Goal: Information Seeking & Learning: Learn about a topic

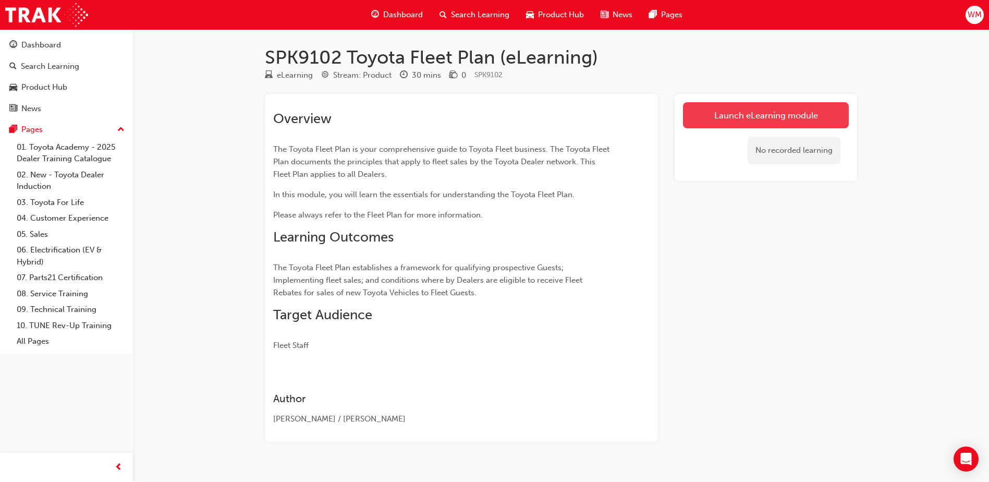
click at [743, 113] on link "Launch eLearning module" at bounding box center [766, 115] width 166 height 26
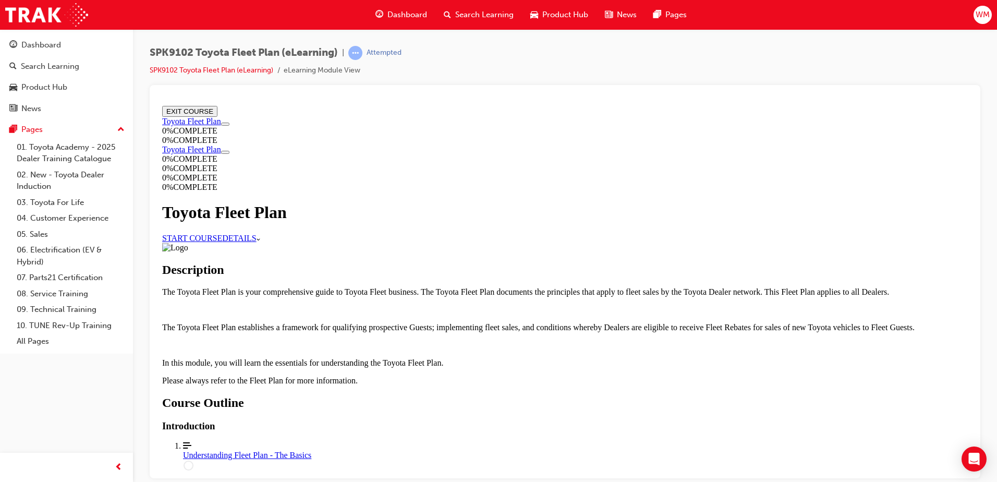
click at [222, 233] on link "START COURSE" at bounding box center [192, 237] width 60 height 9
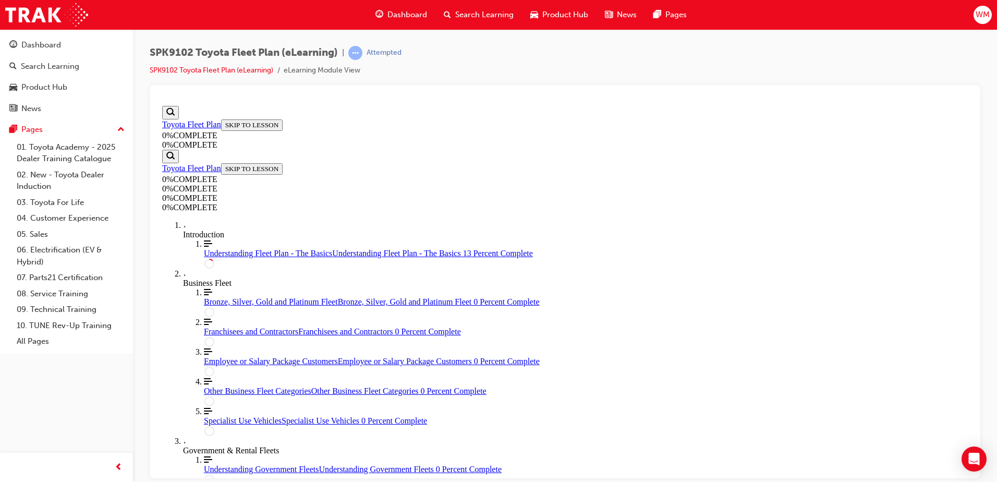
scroll to position [192, 0]
drag, startPoint x: 475, startPoint y: 175, endPoint x: 616, endPoint y: 188, distance: 141.3
drag, startPoint x: 616, startPoint y: 188, endPoint x: 605, endPoint y: 201, distance: 16.7
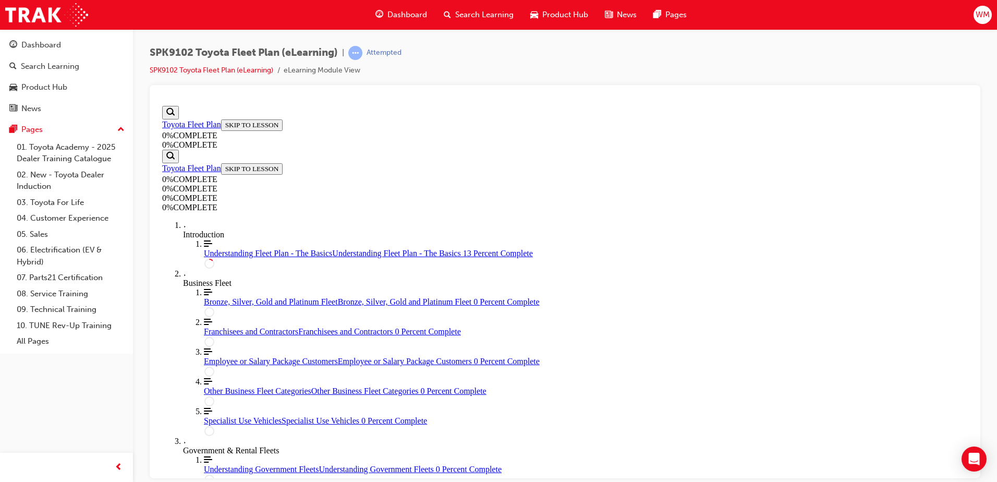
drag, startPoint x: 465, startPoint y: 211, endPoint x: 576, endPoint y: 228, distance: 112.3
drag, startPoint x: 576, startPoint y: 228, endPoint x: 574, endPoint y: 266, distance: 37.6
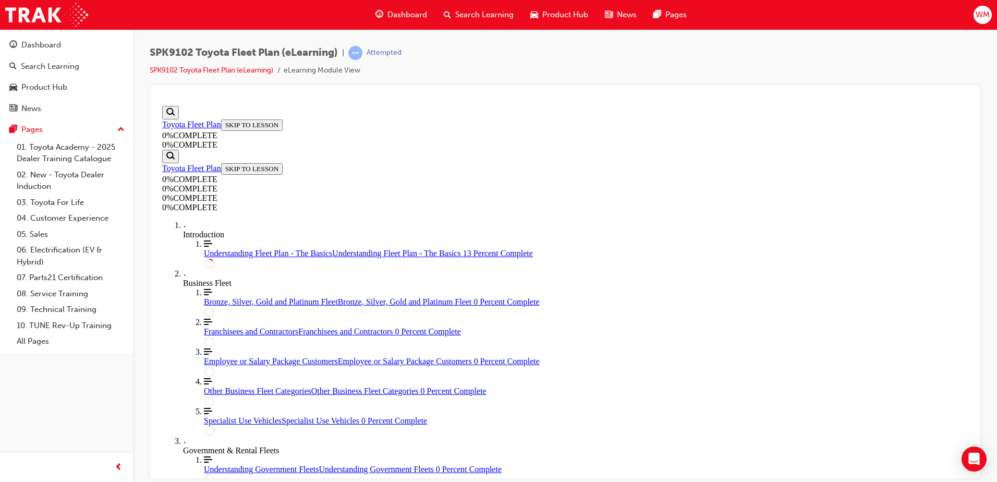
drag, startPoint x: 483, startPoint y: 160, endPoint x: 680, endPoint y: 155, distance: 197.1
drag, startPoint x: 680, startPoint y: 155, endPoint x: 639, endPoint y: 179, distance: 46.9
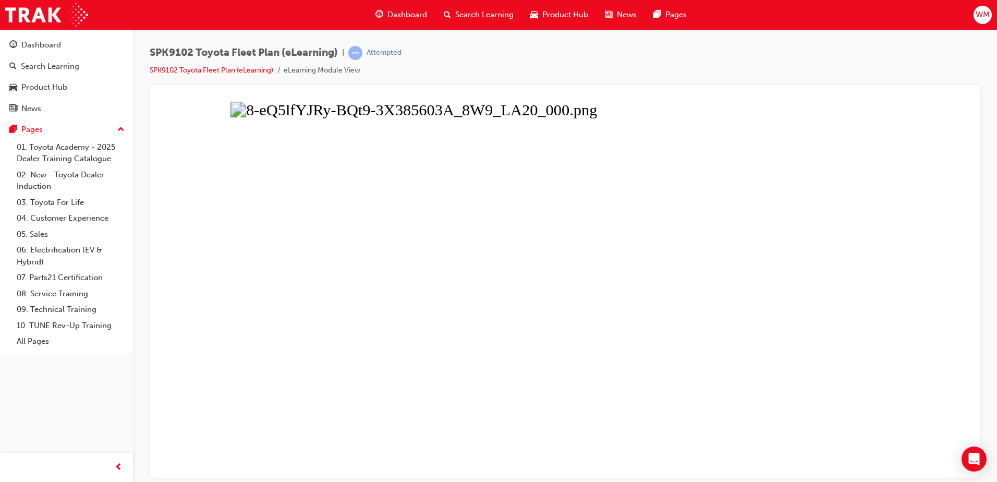
click at [609, 262] on button "Unzoom image" at bounding box center [565, 289] width 814 height 376
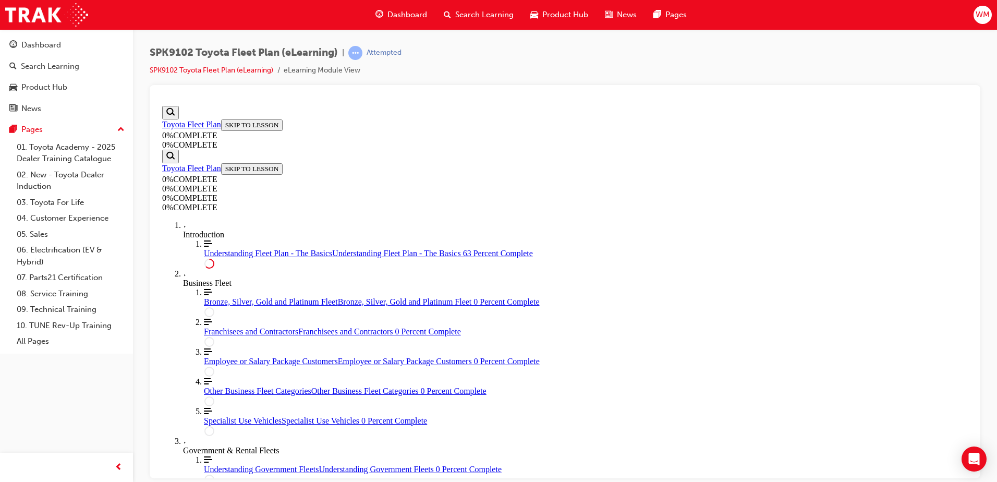
scroll to position [1912, 0]
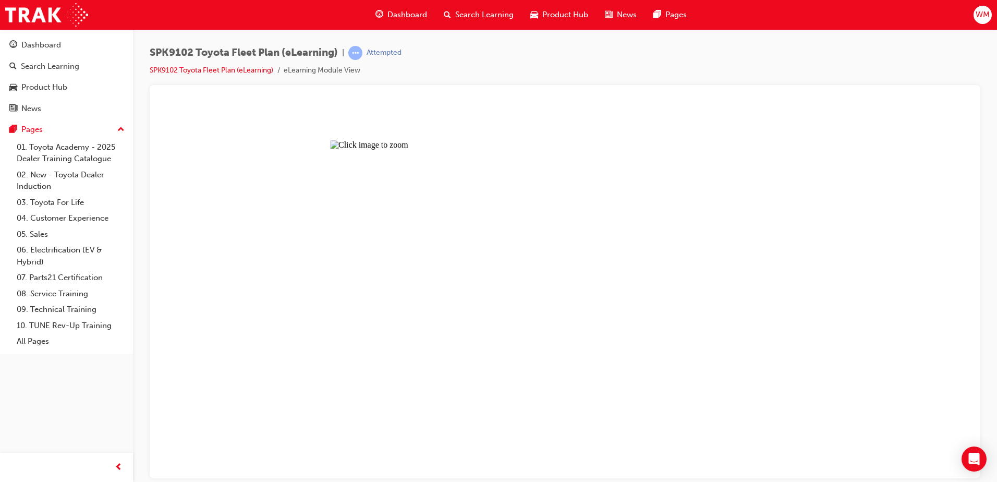
click at [509, 309] on button "Unzoom image" at bounding box center [565, 289] width 814 height 376
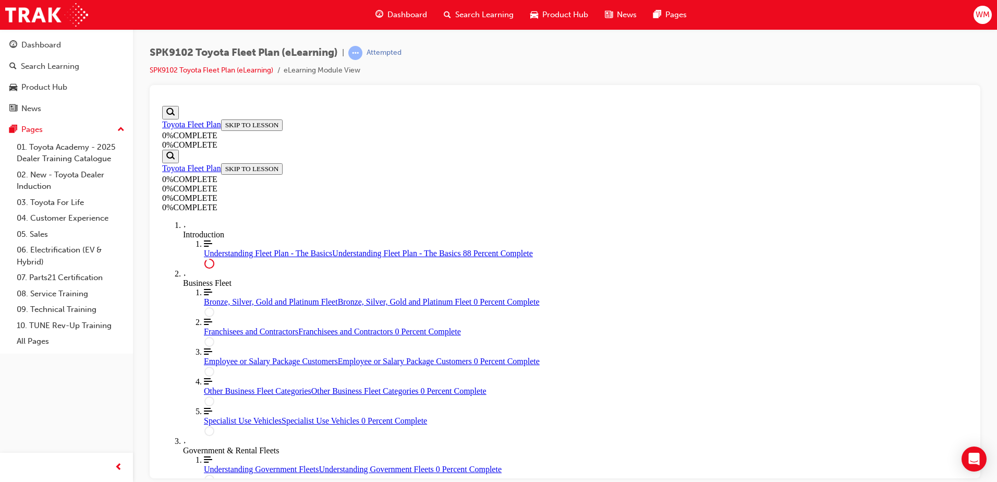
scroll to position [2423, 0]
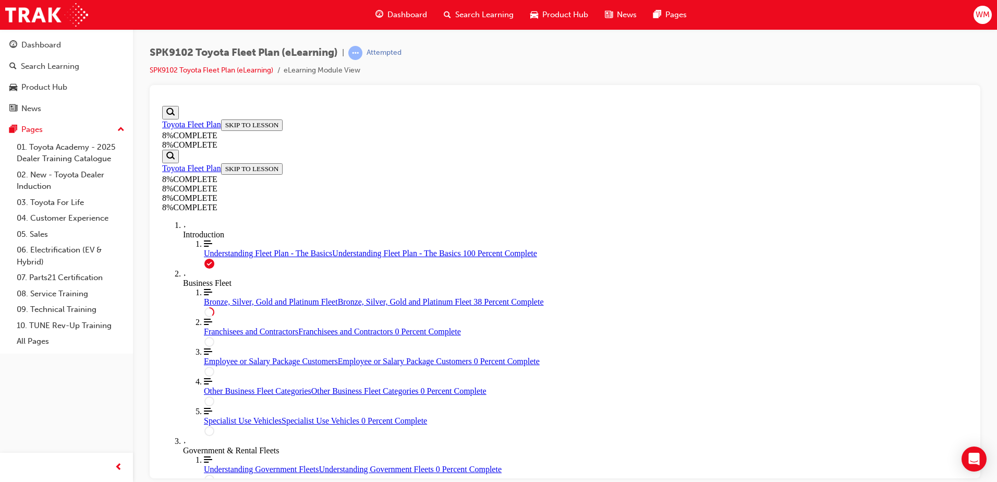
drag, startPoint x: 618, startPoint y: 274, endPoint x: 611, endPoint y: 277, distance: 7.3
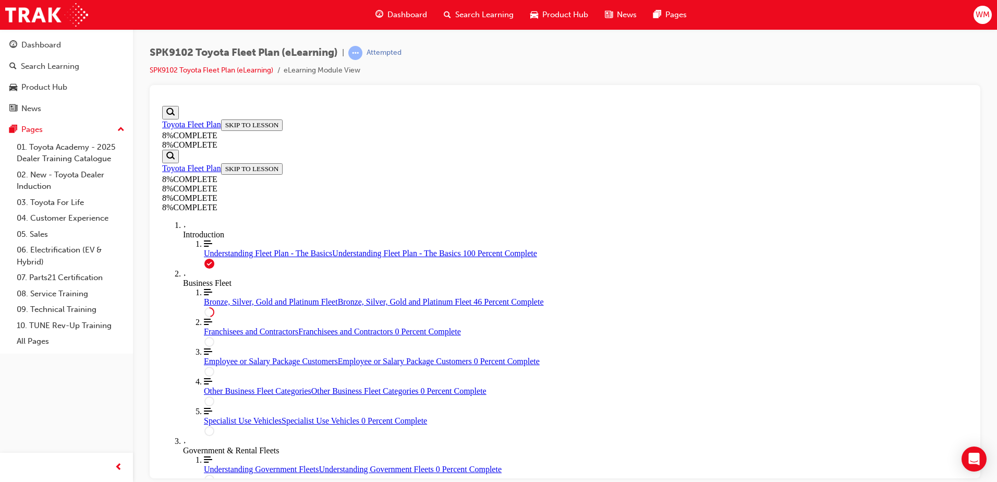
drag, startPoint x: 671, startPoint y: 370, endPoint x: 624, endPoint y: 234, distance: 143.7
drag, startPoint x: 624, startPoint y: 234, endPoint x: 743, endPoint y: 386, distance: 193.5
drag, startPoint x: 573, startPoint y: 320, endPoint x: 617, endPoint y: 204, distance: 124.2
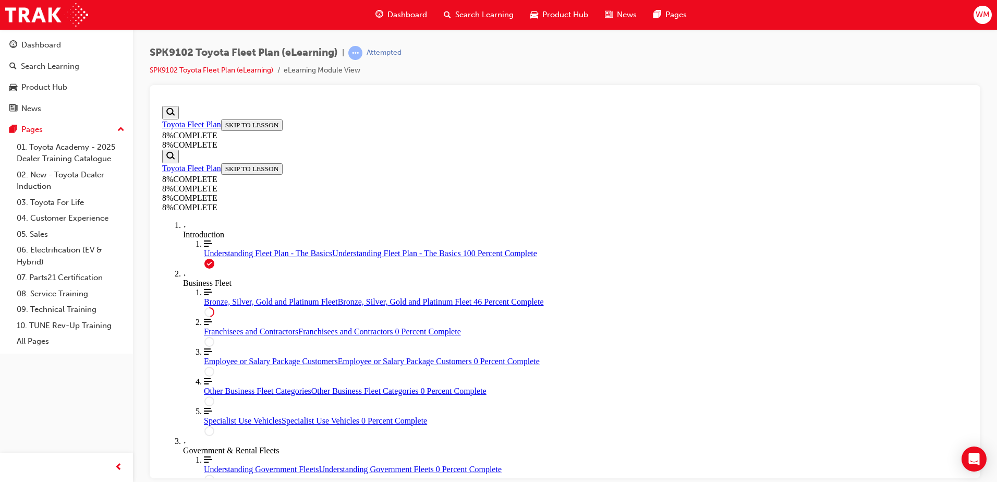
drag, startPoint x: 574, startPoint y: 259, endPoint x: 644, endPoint y: 330, distance: 99.9
drag, startPoint x: 607, startPoint y: 261, endPoint x: 633, endPoint y: 260, distance: 26.1
drag, startPoint x: 509, startPoint y: 260, endPoint x: 511, endPoint y: 240, distance: 20.0
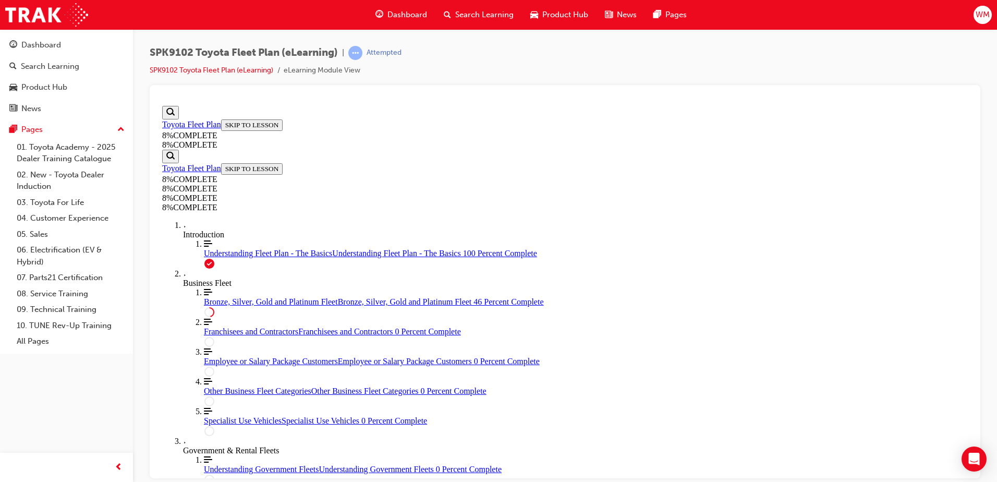
drag, startPoint x: 560, startPoint y: 210, endPoint x: 584, endPoint y: 182, distance: 37.0
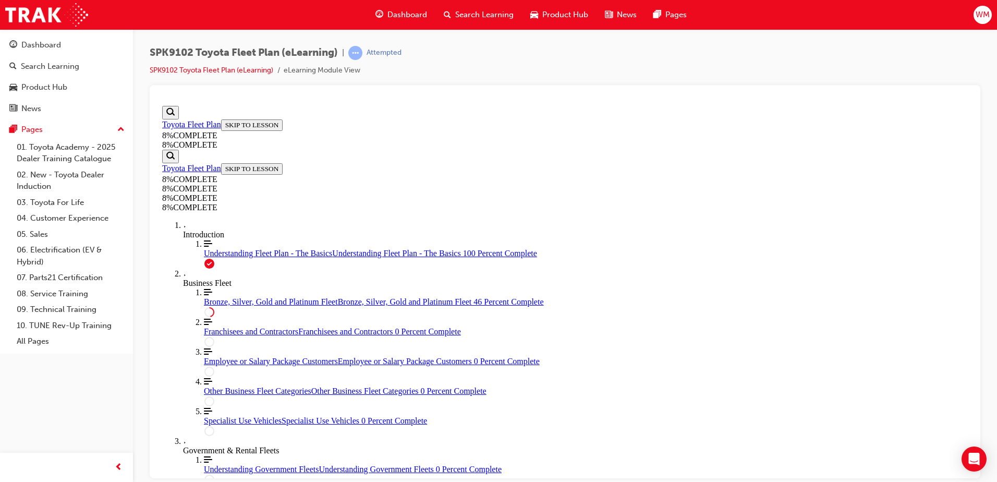
drag, startPoint x: 542, startPoint y: 369, endPoint x: 583, endPoint y: 369, distance: 41.2
drag, startPoint x: 535, startPoint y: 314, endPoint x: 567, endPoint y: 303, distance: 33.0
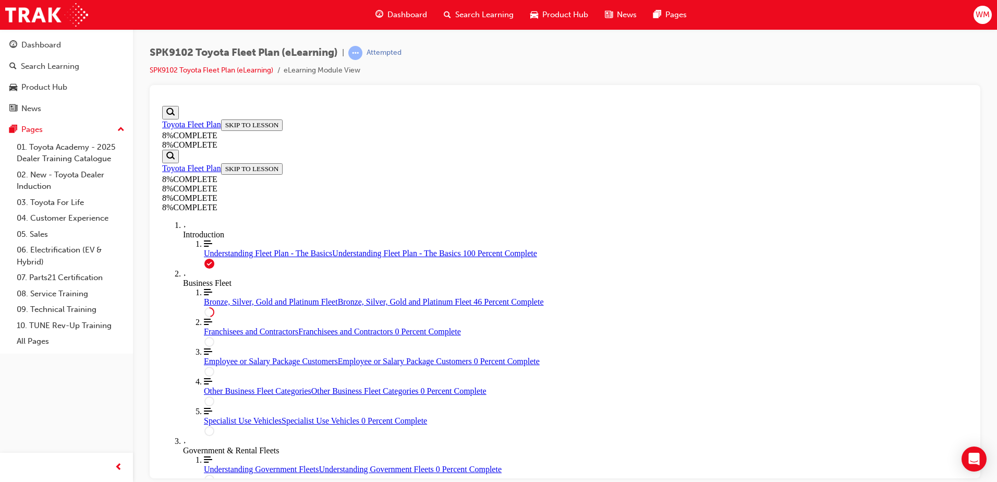
drag, startPoint x: 533, startPoint y: 256, endPoint x: 562, endPoint y: 256, distance: 29.2
drag, startPoint x: 544, startPoint y: 372, endPoint x: 590, endPoint y: 324, distance: 66.4
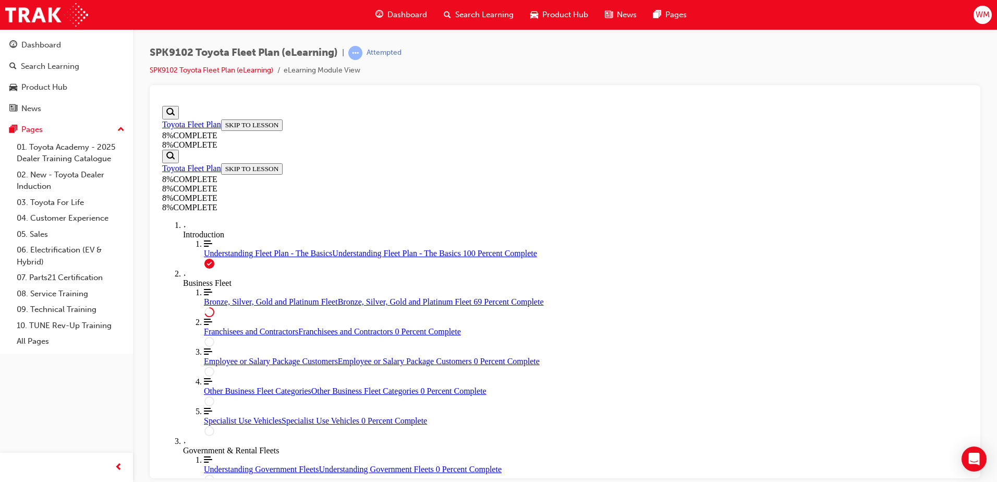
drag, startPoint x: 519, startPoint y: 421, endPoint x: 557, endPoint y: 421, distance: 37.5
drag, startPoint x: 544, startPoint y: 274, endPoint x: 599, endPoint y: 388, distance: 126.3
drag, startPoint x: 578, startPoint y: 271, endPoint x: 590, endPoint y: 271, distance: 12.0
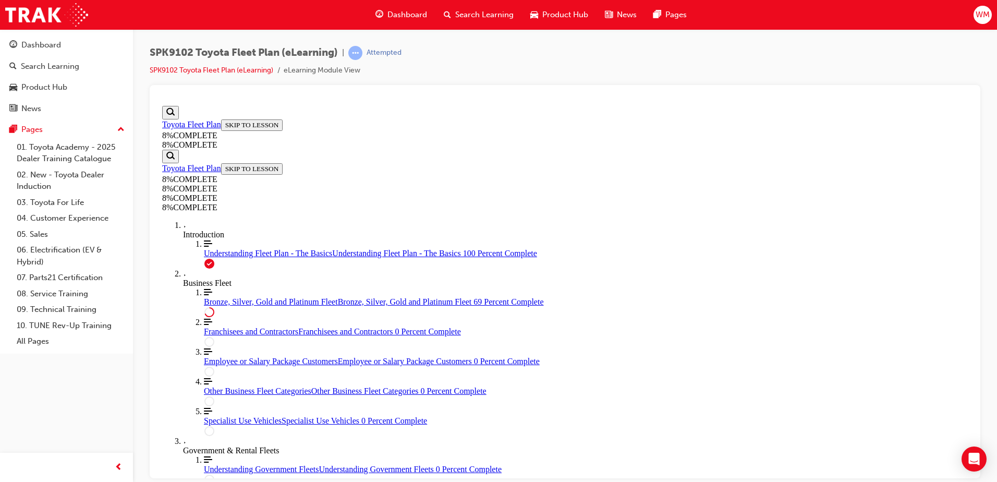
drag, startPoint x: 542, startPoint y: 343, endPoint x: 589, endPoint y: 355, distance: 48.9
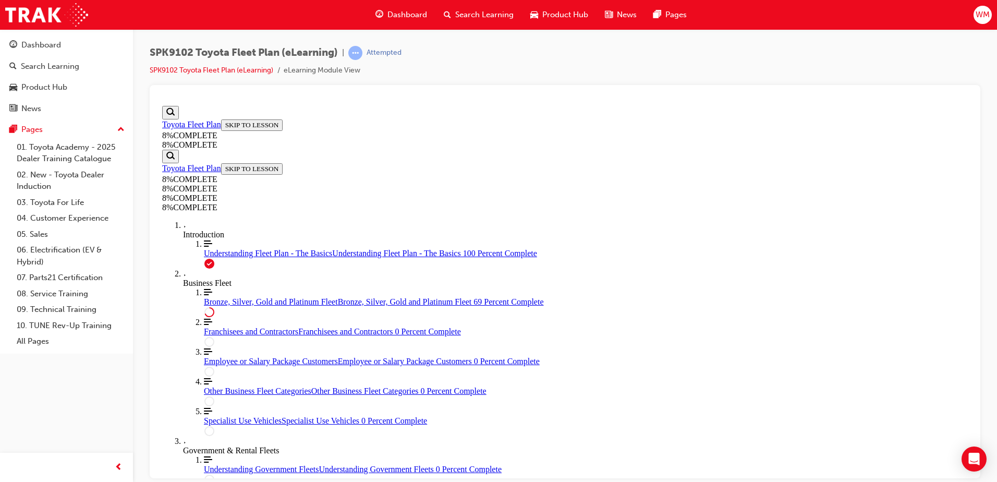
drag, startPoint x: 582, startPoint y: 452, endPoint x: 621, endPoint y: 390, distance: 73.8
drag, startPoint x: 493, startPoint y: 342, endPoint x: 539, endPoint y: 341, distance: 46.4
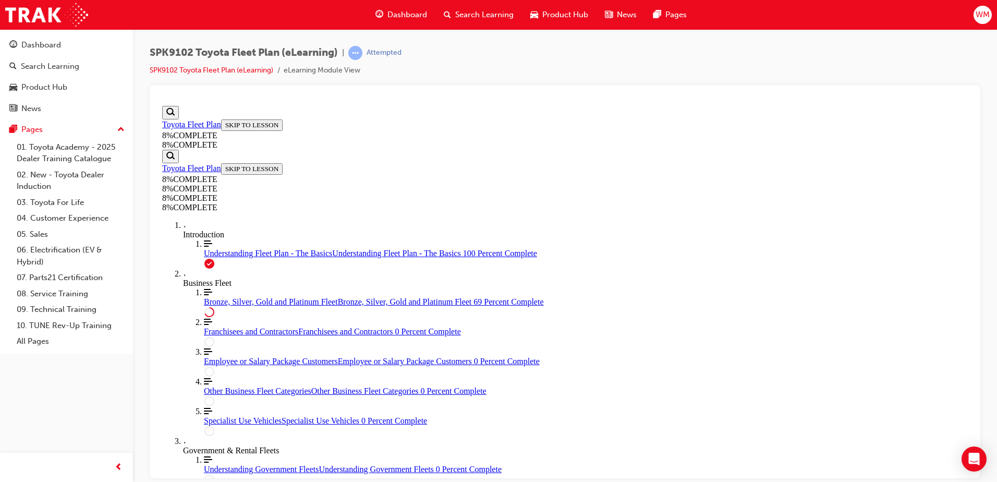
drag, startPoint x: 576, startPoint y: 240, endPoint x: 586, endPoint y: 238, distance: 10.2
drag, startPoint x: 615, startPoint y: 375, endPoint x: 622, endPoint y: 297, distance: 79.0
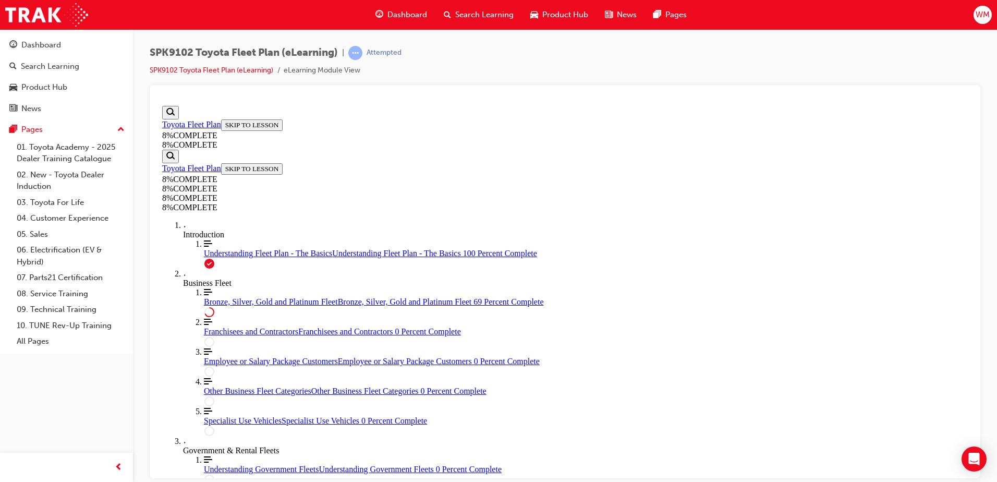
drag, startPoint x: 592, startPoint y: 391, endPoint x: 632, endPoint y: 392, distance: 40.7
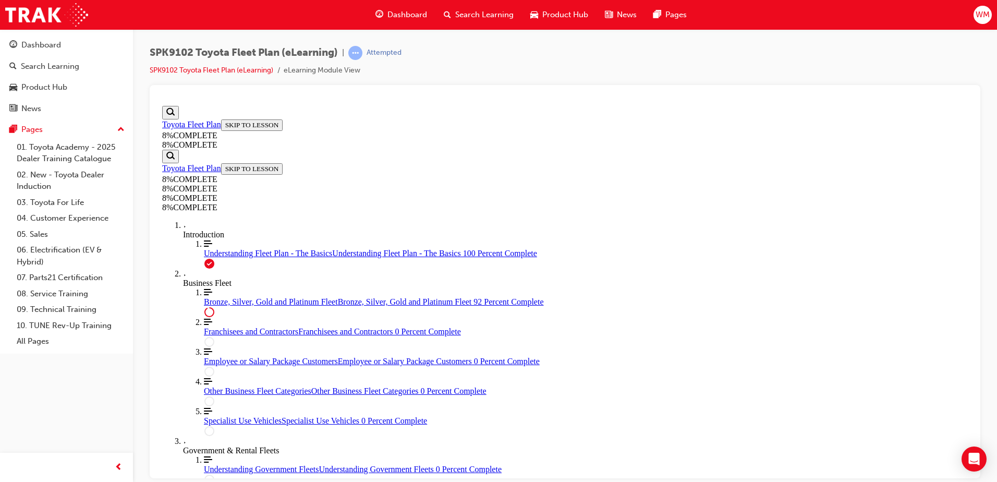
drag, startPoint x: 521, startPoint y: 366, endPoint x: 587, endPoint y: 365, distance: 66.2
drag, startPoint x: 566, startPoint y: 364, endPoint x: 608, endPoint y: 419, distance: 69.4
drag, startPoint x: 596, startPoint y: 377, endPoint x: 605, endPoint y: 371, distance: 10.4
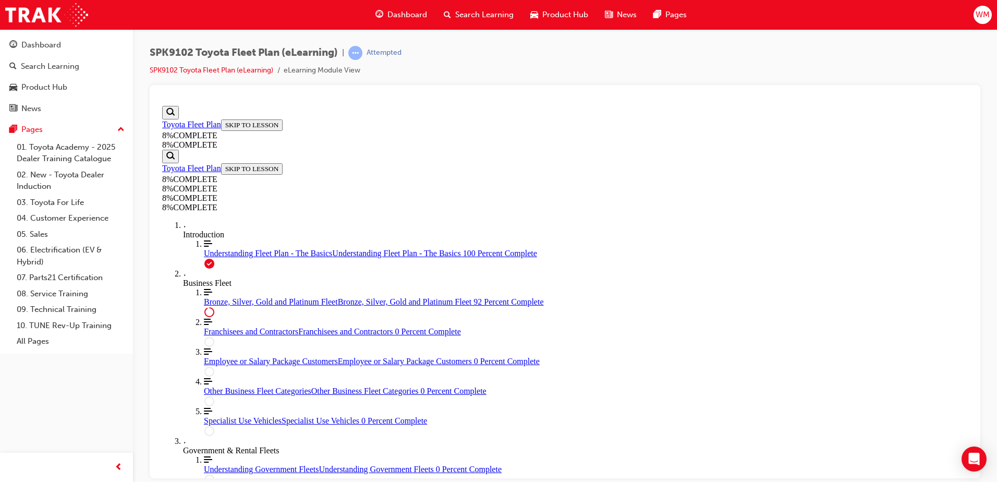
drag, startPoint x: 643, startPoint y: 320, endPoint x: 641, endPoint y: 313, distance: 7.5
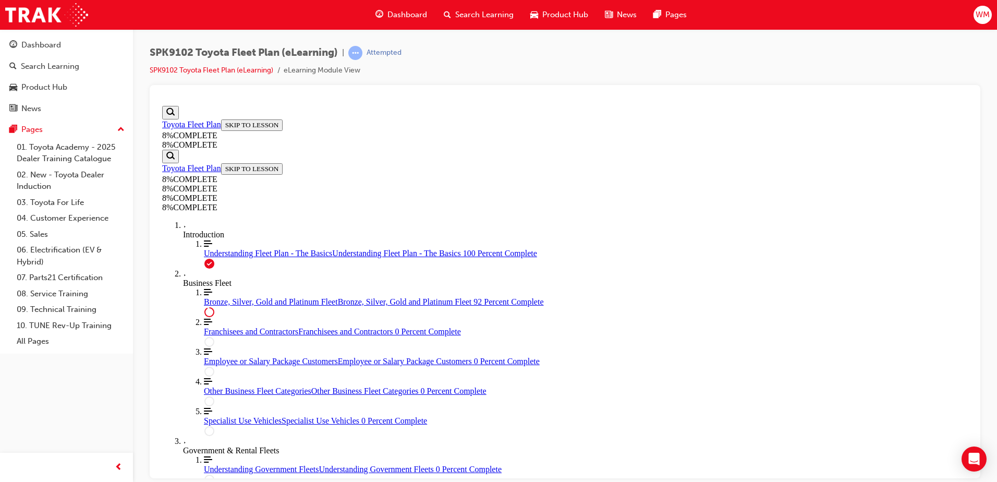
scroll to position [4687, 0]
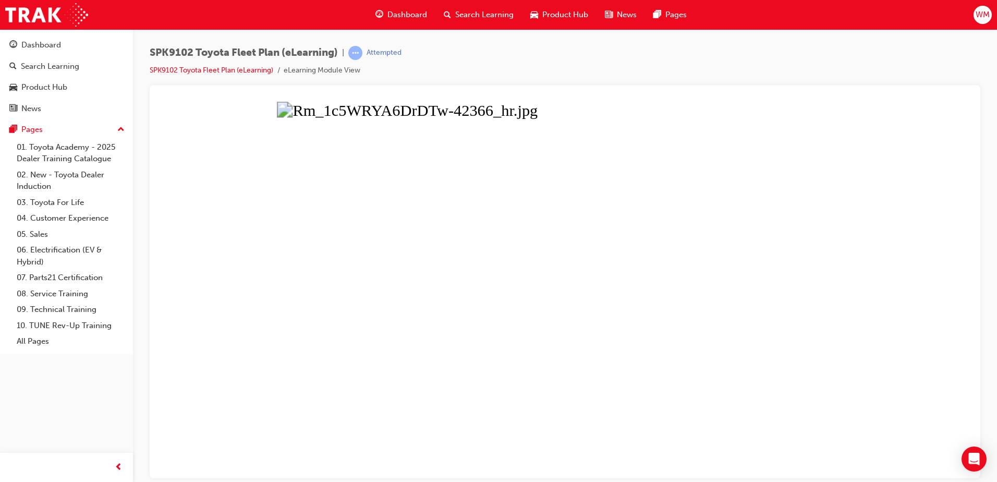
click at [583, 378] on button "Unzoom image" at bounding box center [565, 289] width 814 height 376
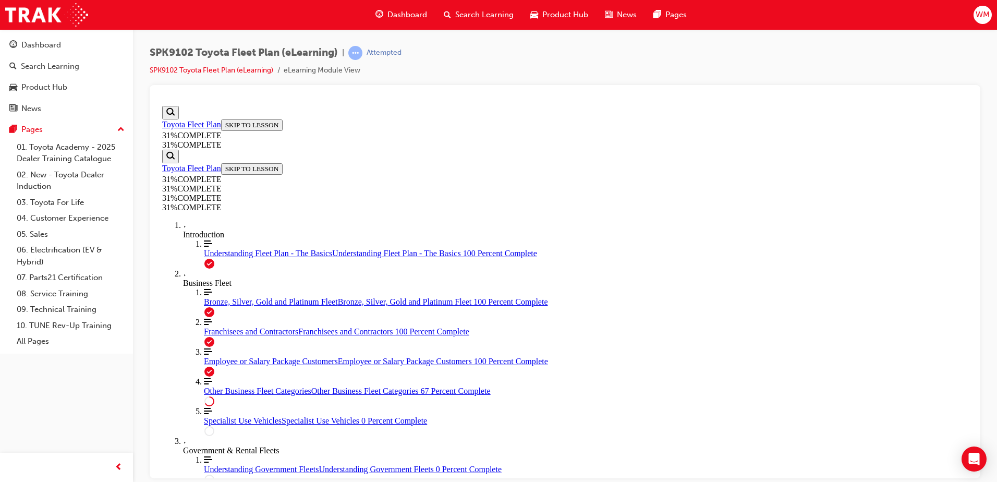
scroll to position [641, 0]
drag, startPoint x: 527, startPoint y: 263, endPoint x: 512, endPoint y: 267, distance: 15.7
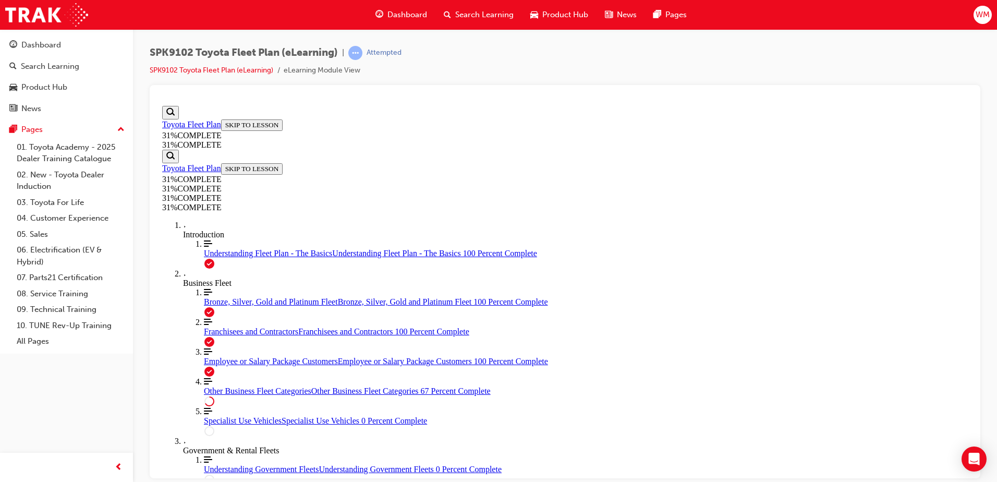
scroll to position [1579, 0]
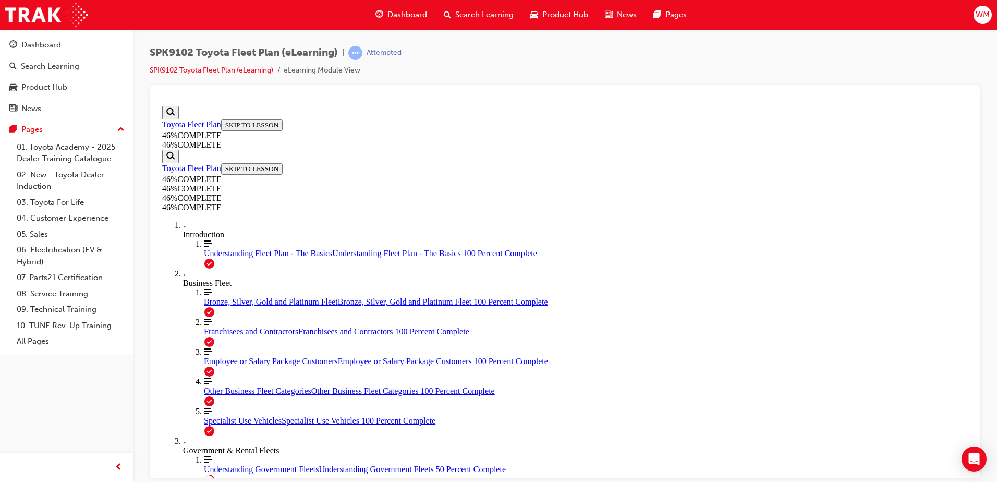
scroll to position [1704, 0]
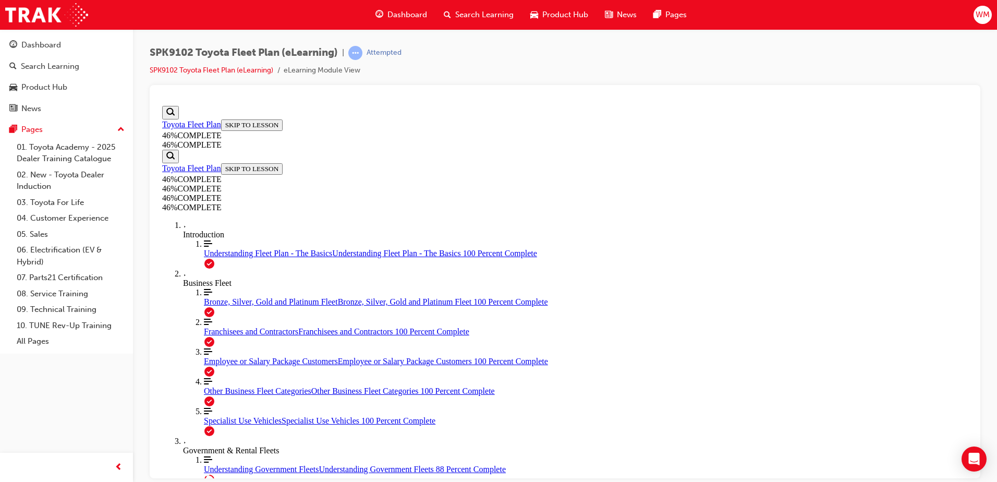
scroll to position [2955, 0]
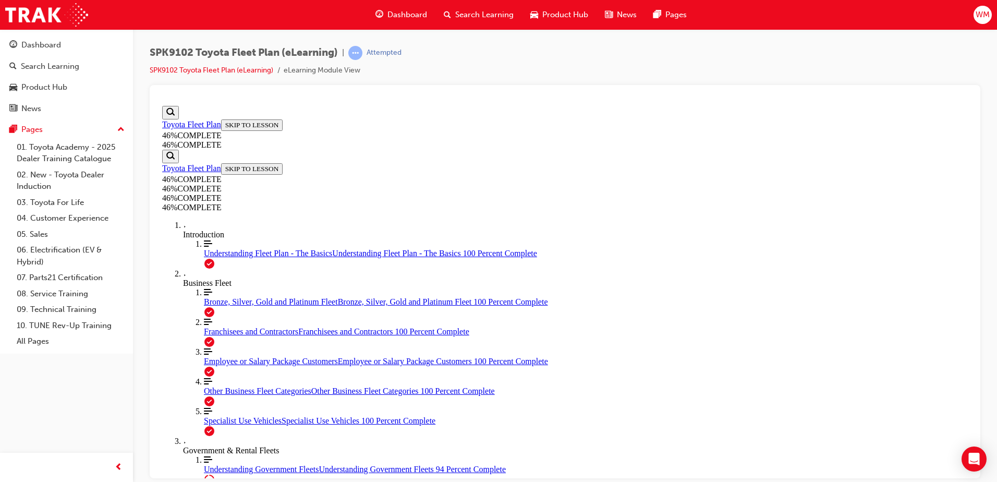
scroll to position [3071, 0]
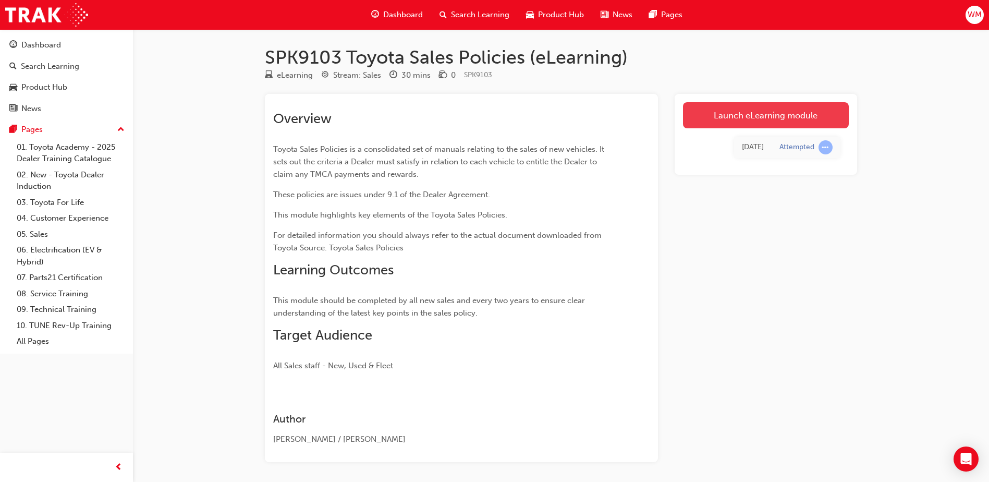
click at [715, 119] on link "Launch eLearning module" at bounding box center [766, 115] width 166 height 26
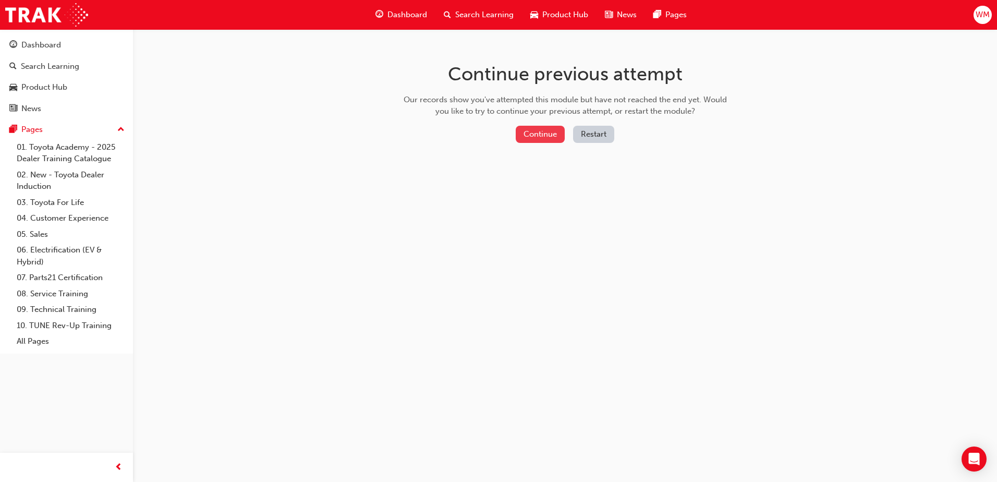
click at [540, 137] on button "Continue" at bounding box center [539, 134] width 49 height 17
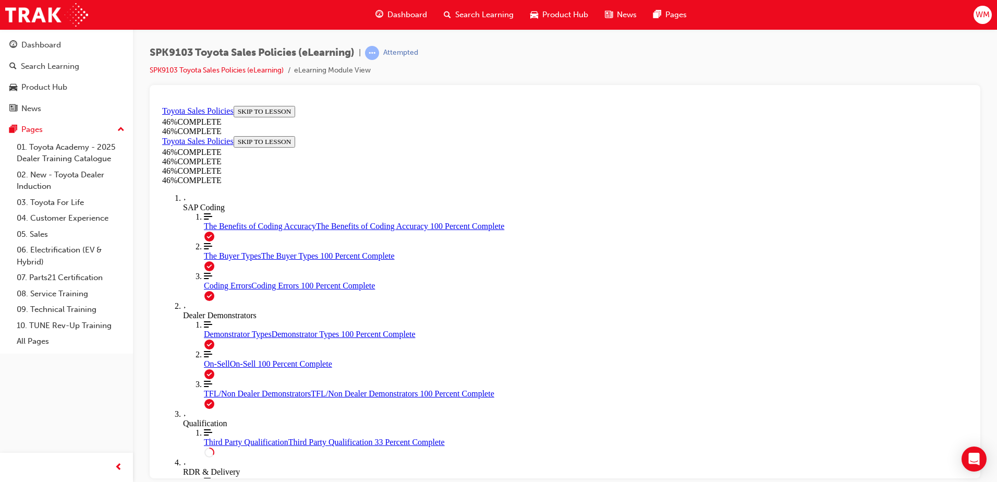
scroll to position [453, 0]
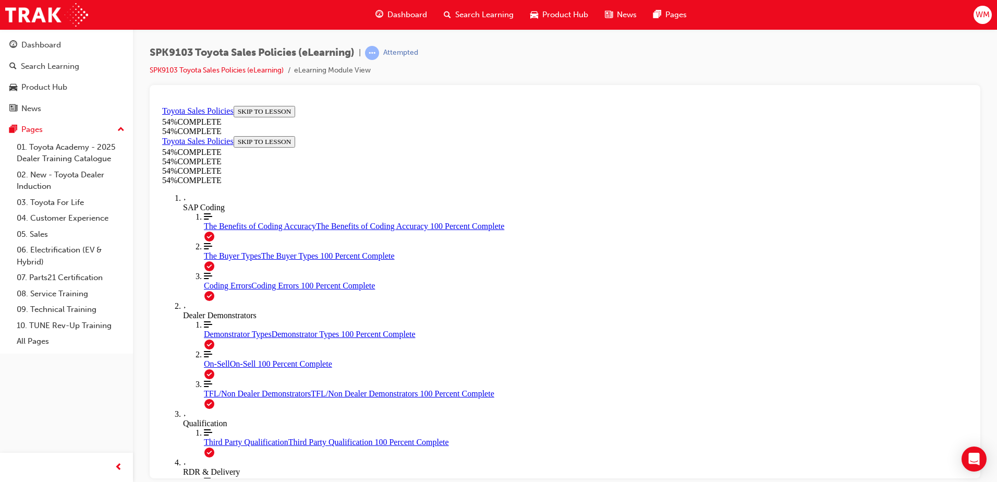
scroll to position [480, 0]
drag, startPoint x: 892, startPoint y: 255, endPoint x: 901, endPoint y: 313, distance: 58.6
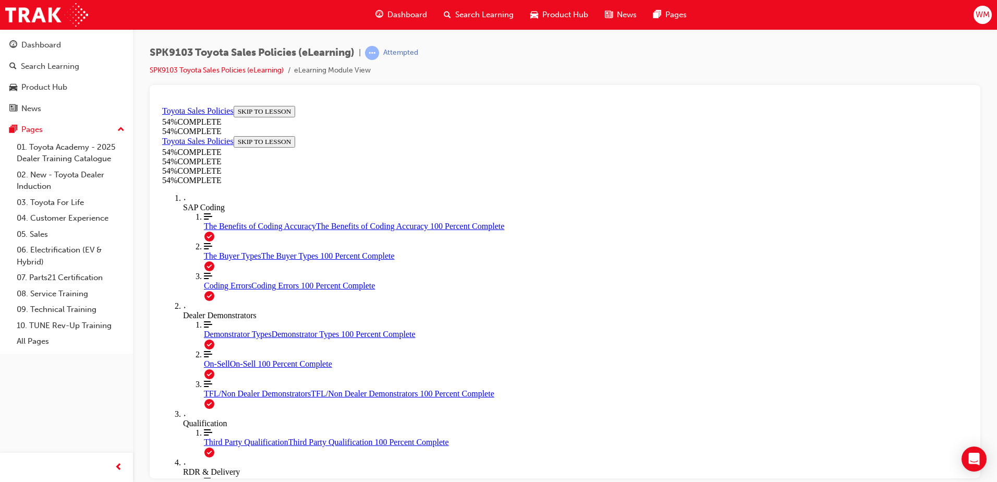
scroll to position [532, 0]
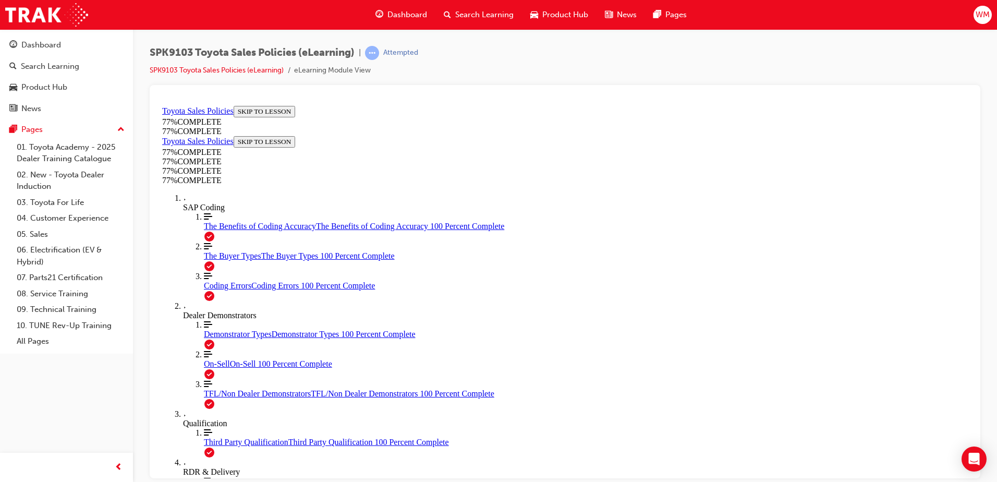
scroll to position [469, 0]
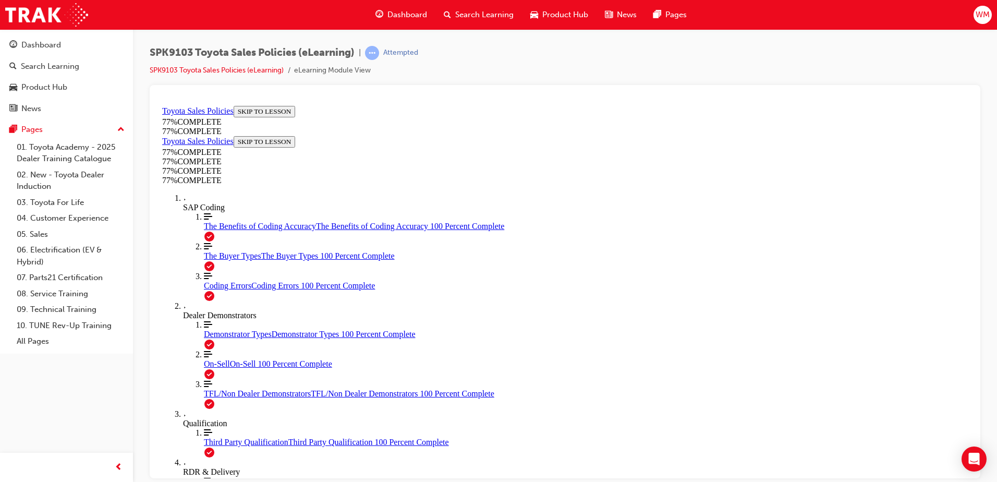
scroll to position [625, 0]
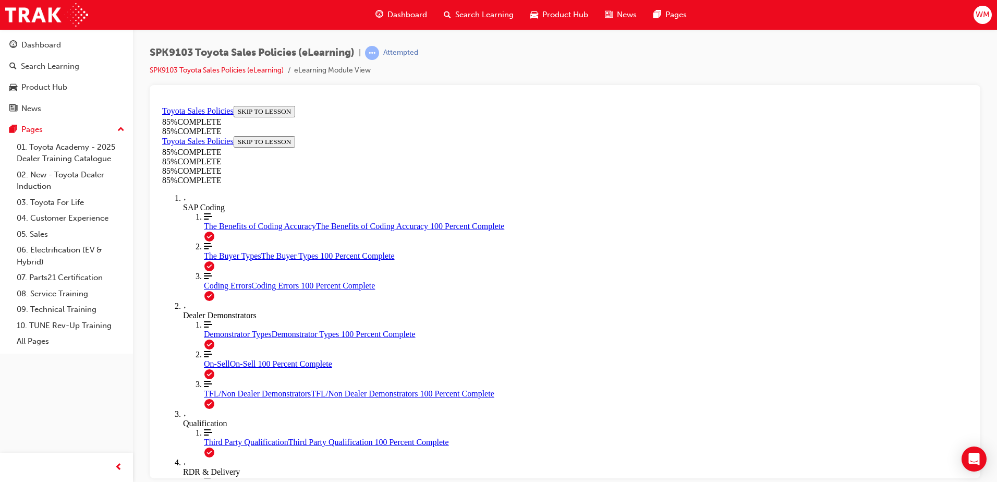
drag, startPoint x: 579, startPoint y: 188, endPoint x: 558, endPoint y: 179, distance: 22.7
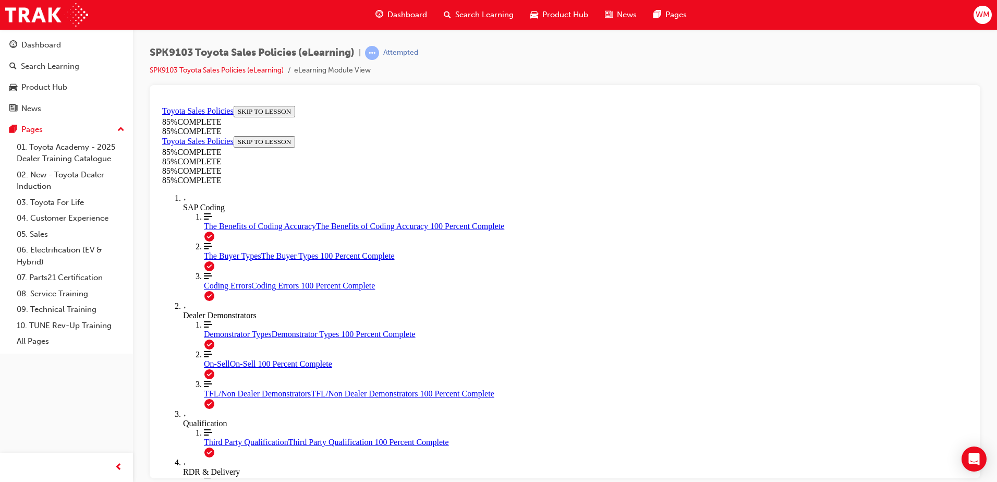
drag, startPoint x: 649, startPoint y: 297, endPoint x: 533, endPoint y: 423, distance: 171.6
drag, startPoint x: 623, startPoint y: 322, endPoint x: 744, endPoint y: 409, distance: 149.0
drag, startPoint x: 643, startPoint y: 323, endPoint x: 554, endPoint y: 426, distance: 136.4
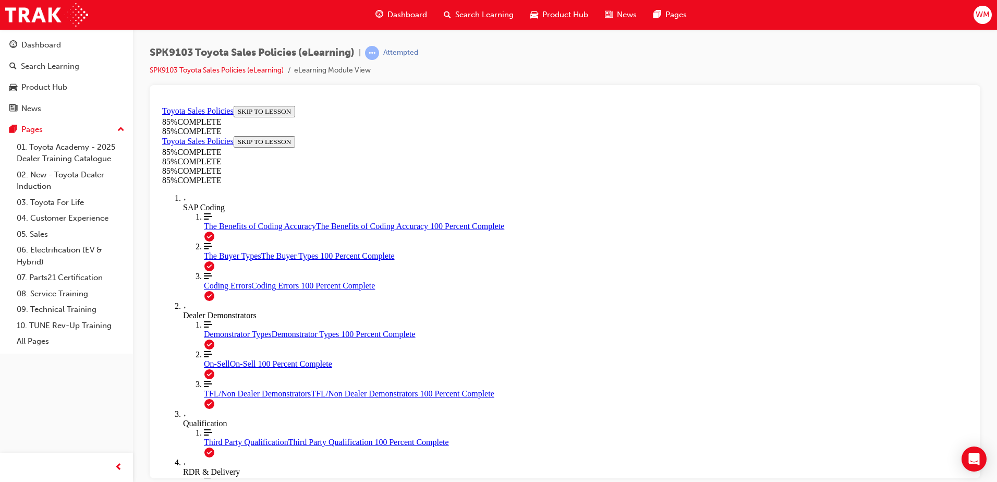
drag, startPoint x: 606, startPoint y: 337, endPoint x: 519, endPoint y: 417, distance: 119.1
drag, startPoint x: 618, startPoint y: 286, endPoint x: 745, endPoint y: 408, distance: 176.2
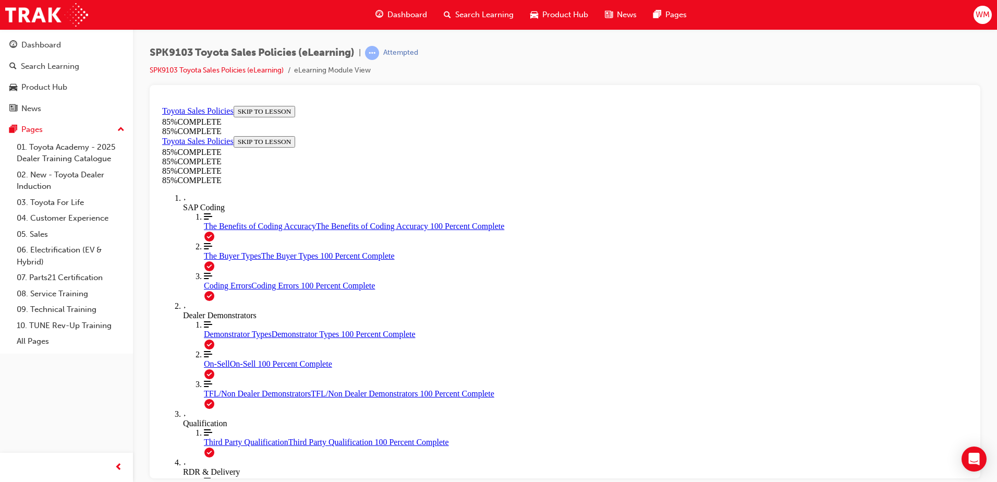
drag, startPoint x: 753, startPoint y: 411, endPoint x: 604, endPoint y: 333, distance: 167.9
drag, startPoint x: 623, startPoint y: 293, endPoint x: 515, endPoint y: 414, distance: 162.1
drag, startPoint x: 522, startPoint y: 383, endPoint x: 526, endPoint y: 423, distance: 40.3
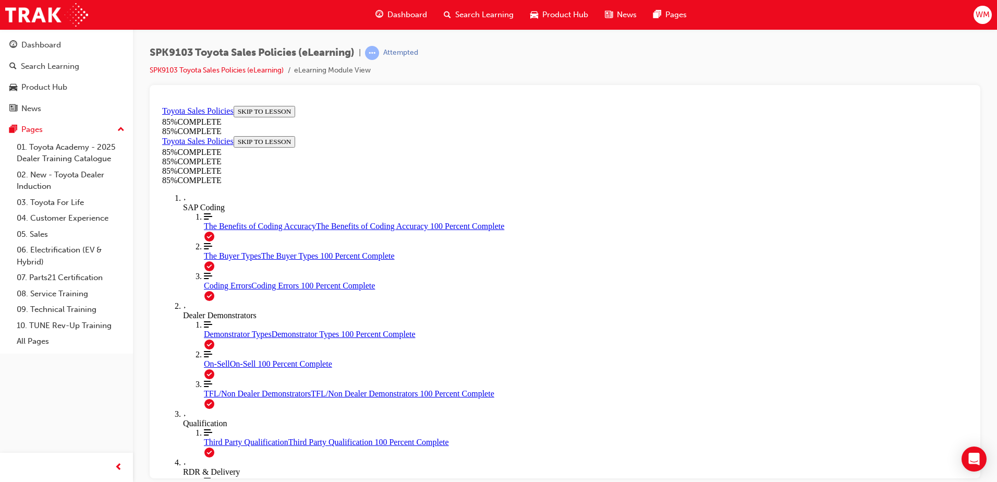
drag, startPoint x: 687, startPoint y: 488, endPoint x: 518, endPoint y: 440, distance: 176.6
drag, startPoint x: 624, startPoint y: 271, endPoint x: 497, endPoint y: 424, distance: 199.1
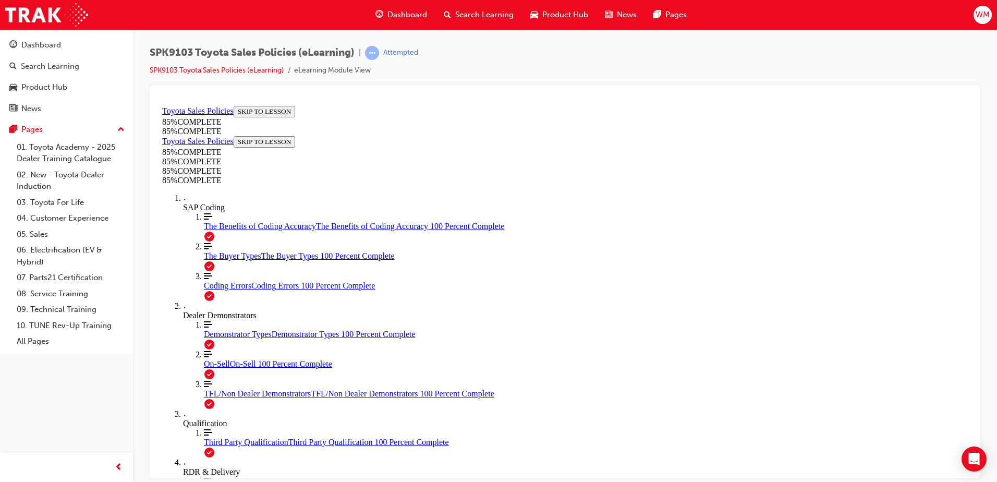
drag, startPoint x: 628, startPoint y: 300, endPoint x: 744, endPoint y: 412, distance: 161.4
drag, startPoint x: 666, startPoint y: 354, endPoint x: 530, endPoint y: 413, distance: 148.2
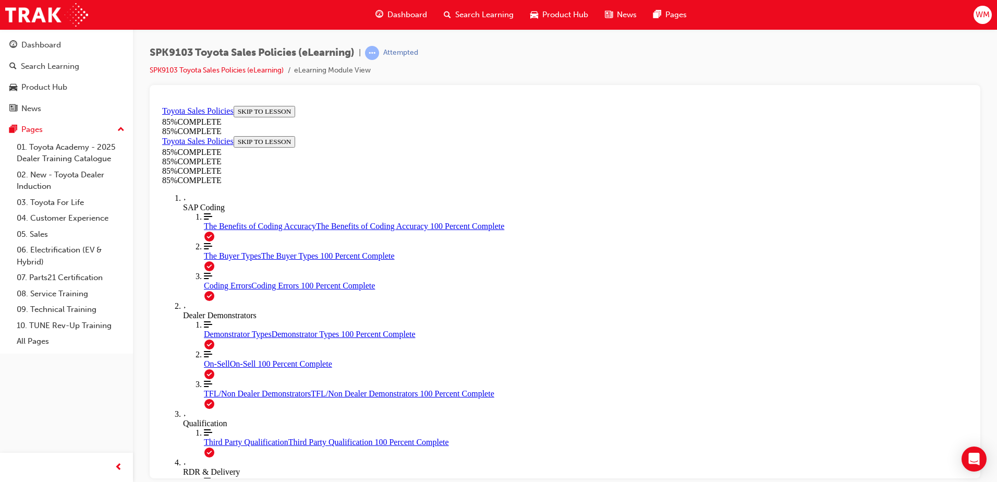
drag, startPoint x: 572, startPoint y: 351, endPoint x: 483, endPoint y: 428, distance: 118.2
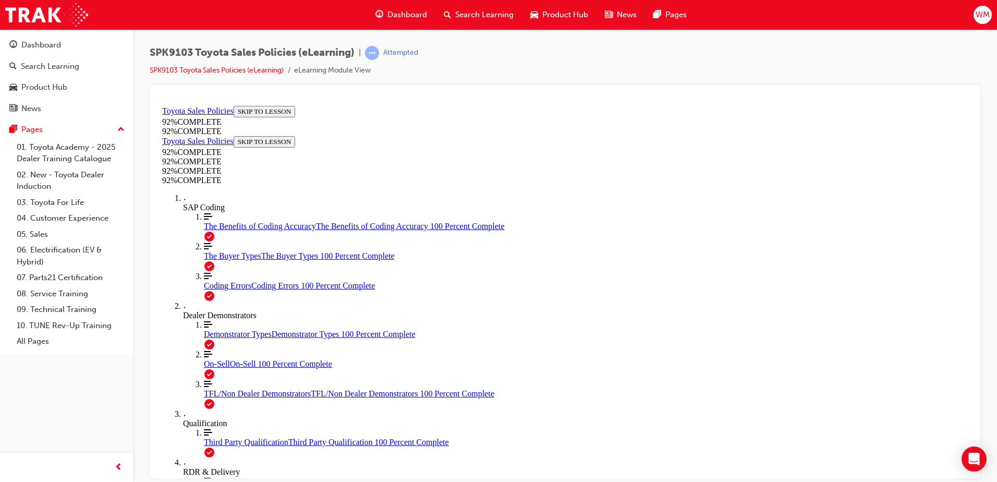
scroll to position [36, 0]
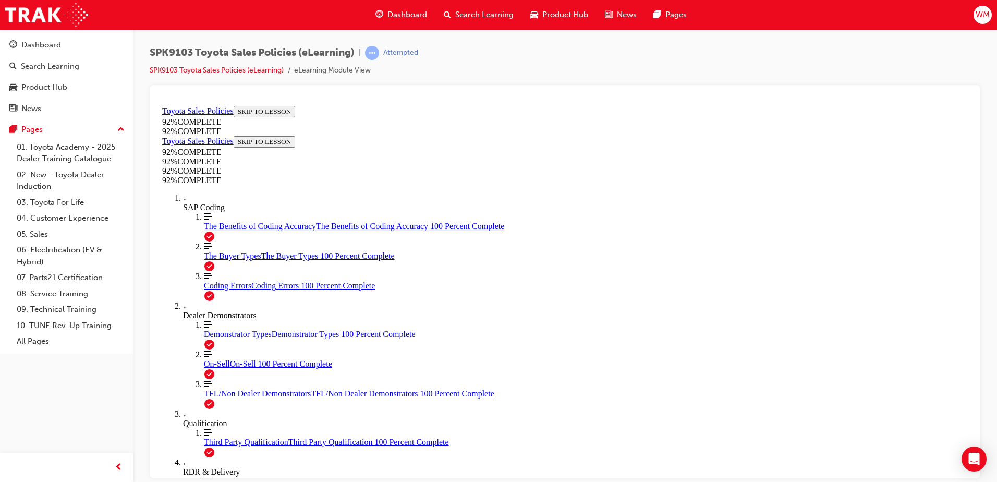
scroll to position [133, 0]
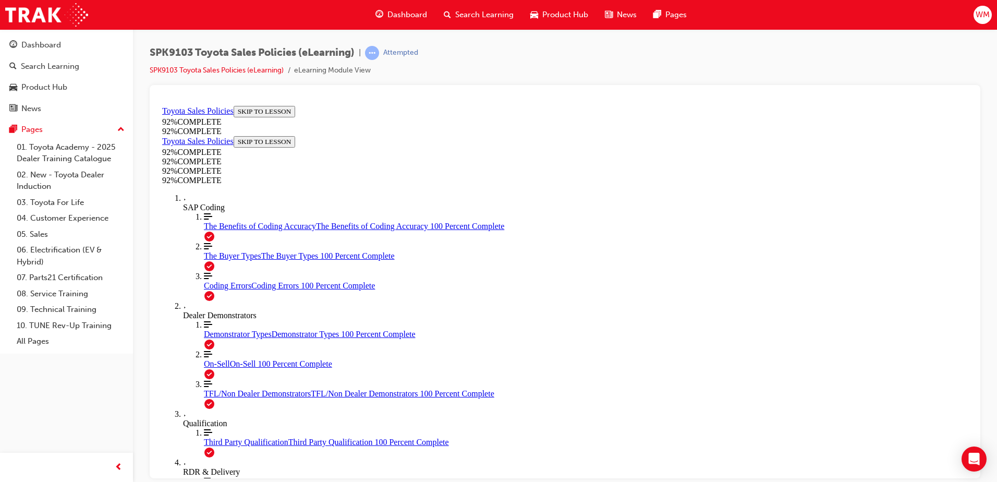
scroll to position [151, 0]
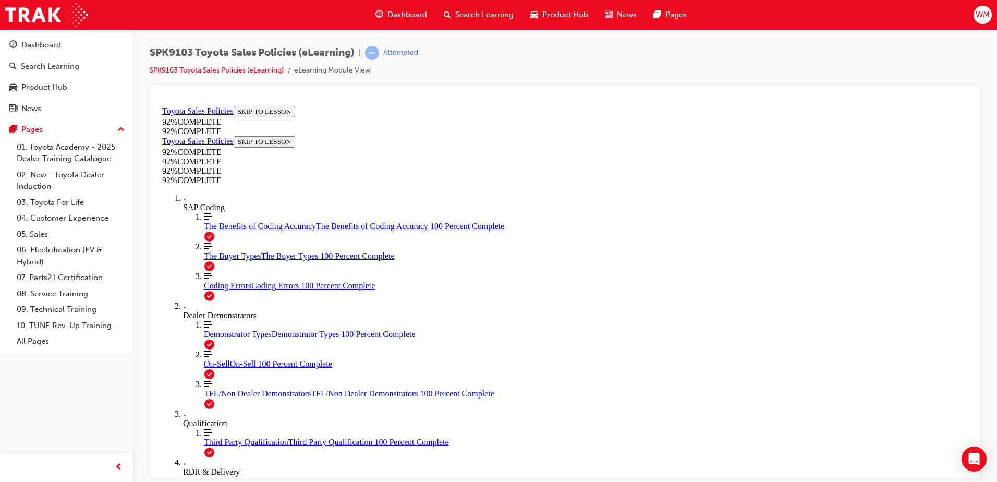
scroll to position [38, 0]
drag, startPoint x: 545, startPoint y: 360, endPoint x: 409, endPoint y: 356, distance: 135.6
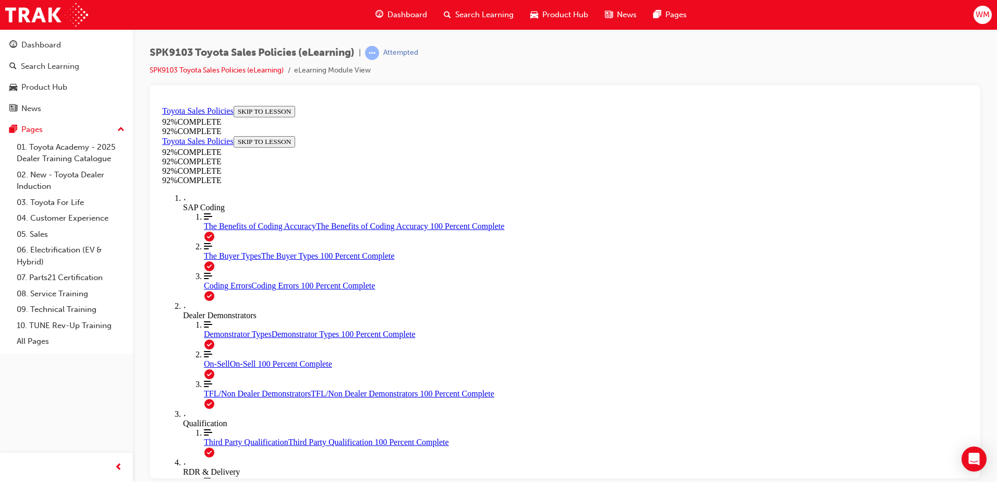
scroll to position [36, 0]
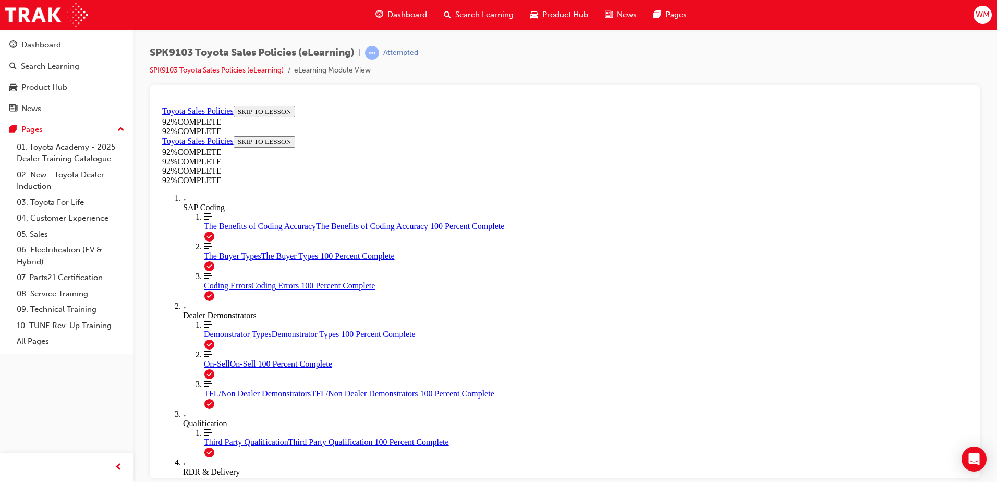
scroll to position [38, 0]
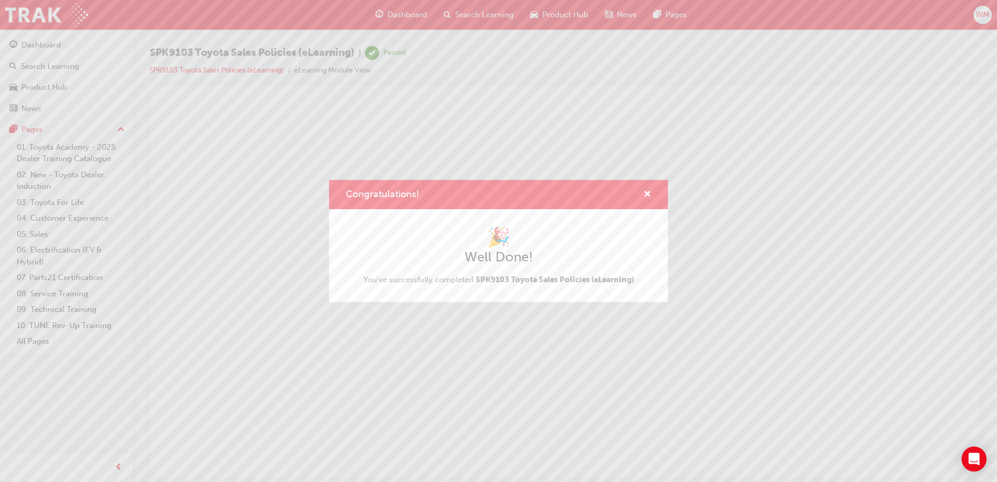
scroll to position [0, 0]
click at [656, 195] on div "Congratulations!" at bounding box center [498, 195] width 339 height 30
click at [649, 195] on span "cross-icon" at bounding box center [647, 194] width 8 height 9
